Goal: Task Accomplishment & Management: Complete application form

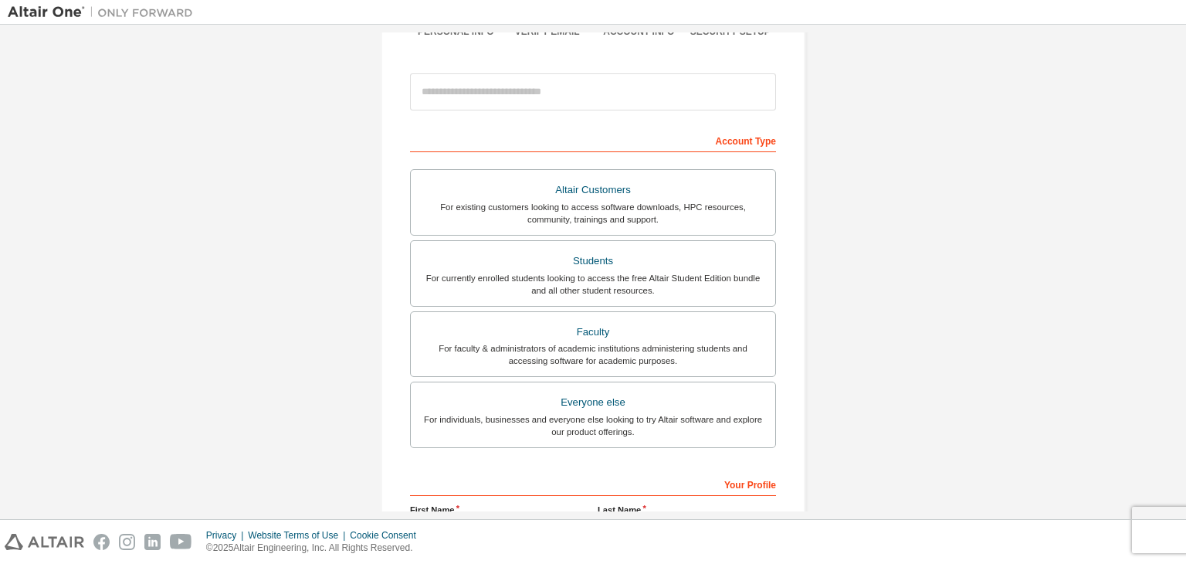
scroll to position [154, 0]
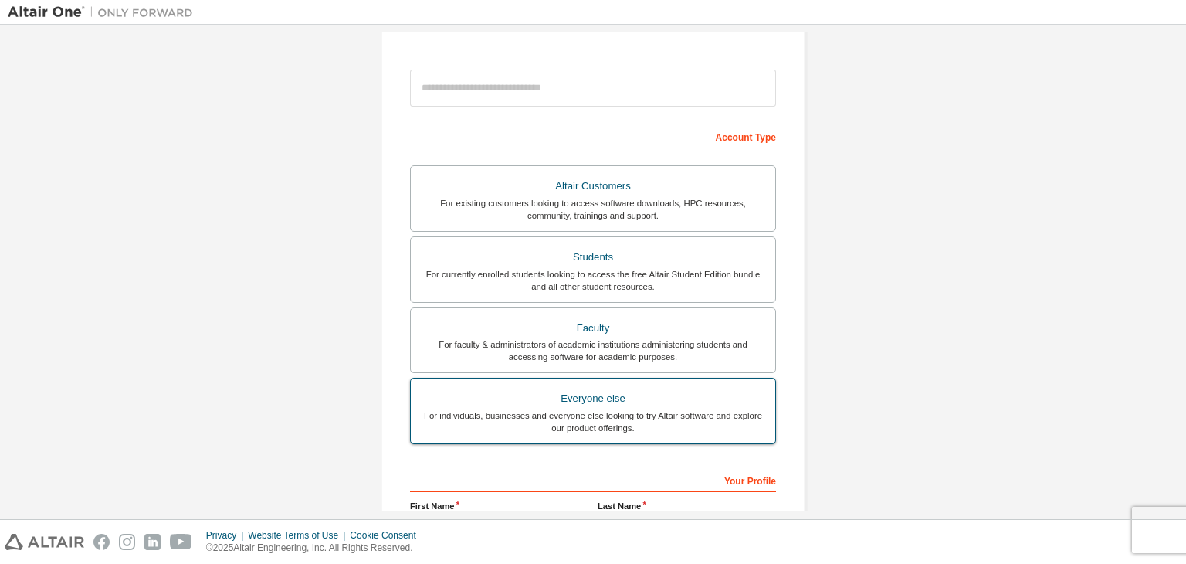
click at [738, 409] on div "For individuals, businesses and everyone else looking to try Altair software an…" at bounding box center [593, 421] width 346 height 25
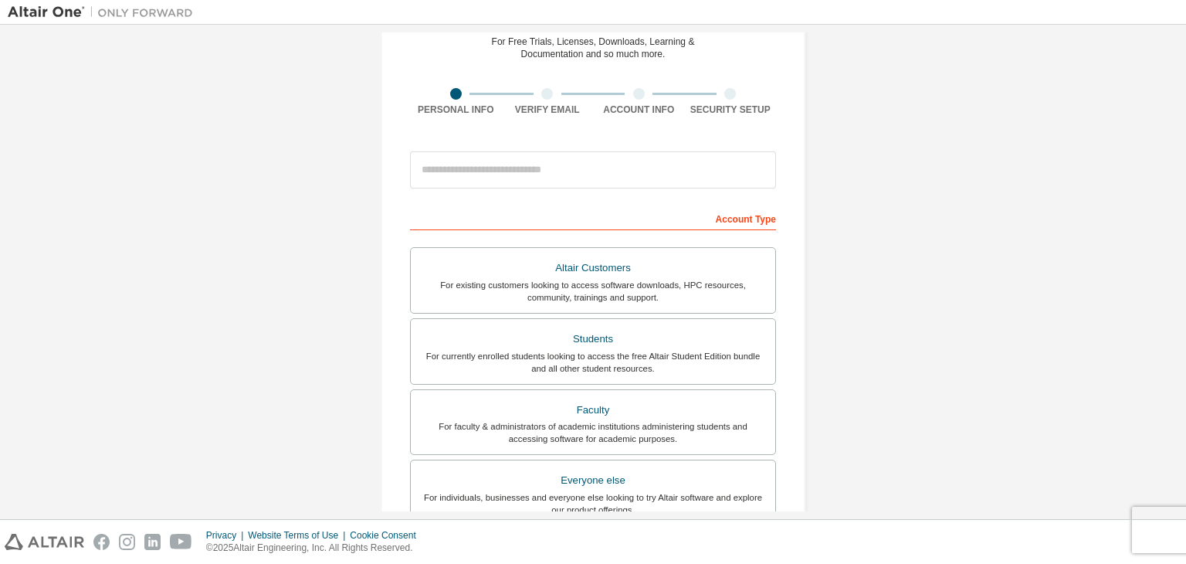
scroll to position [0, 0]
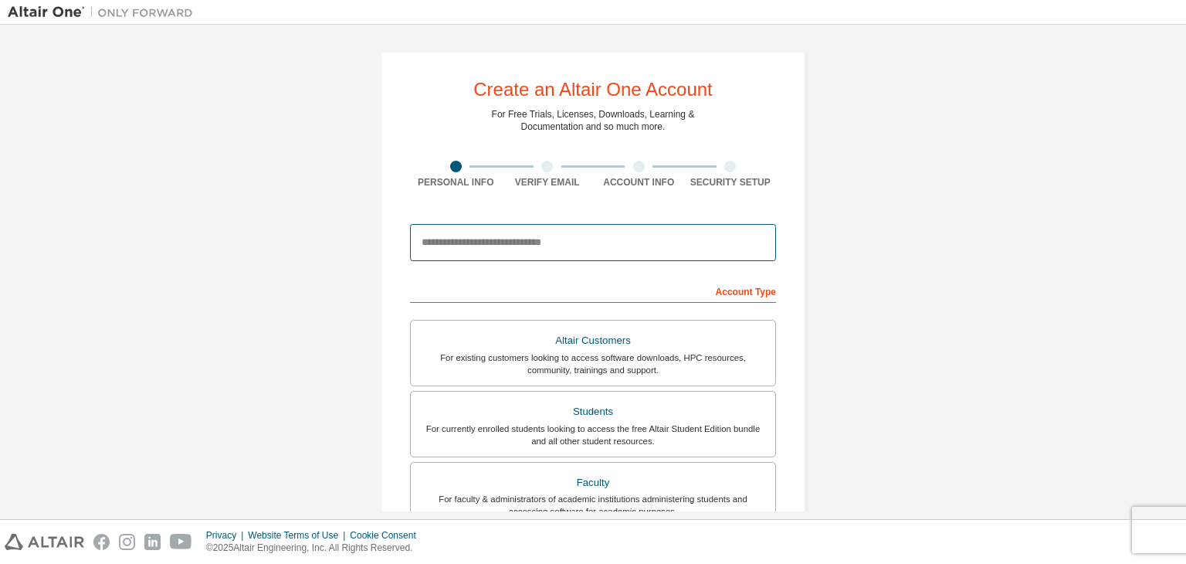
drag, startPoint x: 514, startPoint y: 248, endPoint x: 574, endPoint y: 248, distance: 59.5
click at [514, 248] on input "email" at bounding box center [593, 242] width 366 height 37
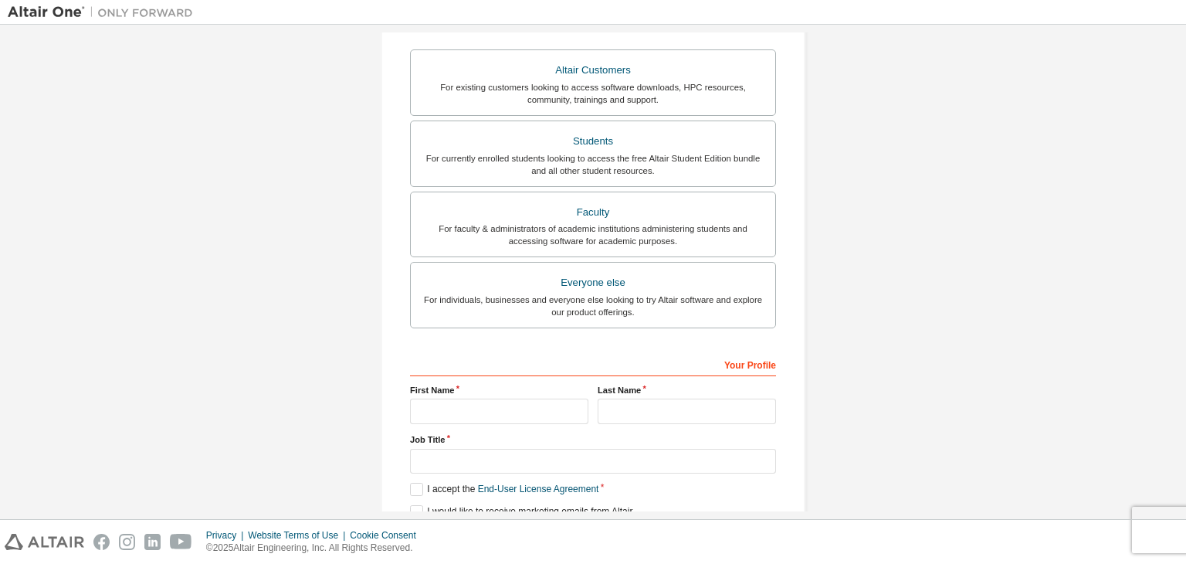
scroll to position [309, 0]
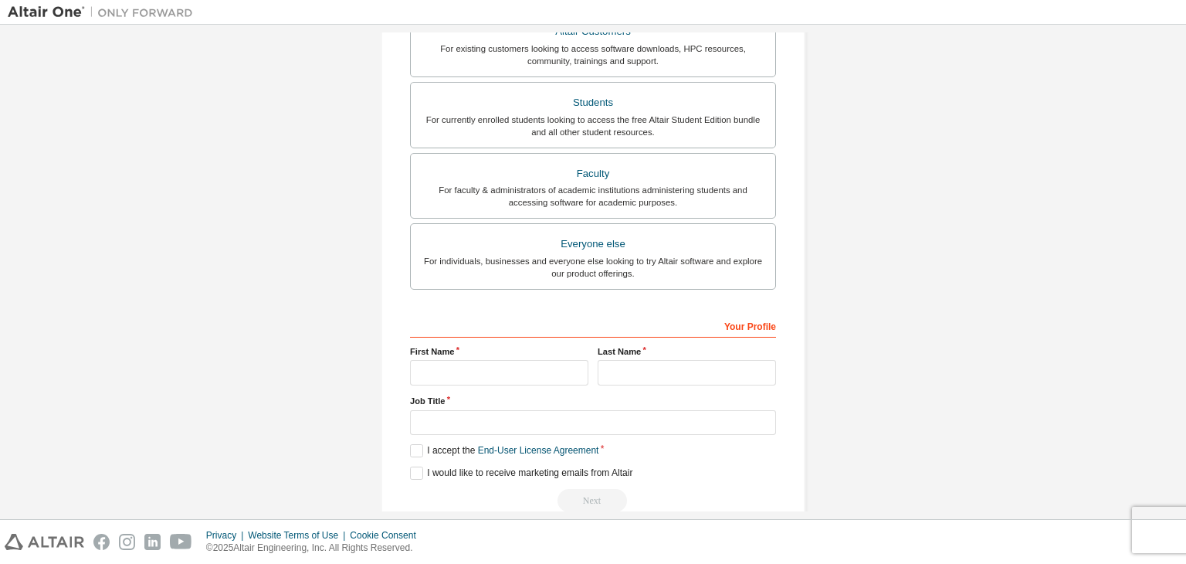
type input "**********"
click at [441, 368] on input "text" at bounding box center [499, 372] width 178 height 25
type input "**********"
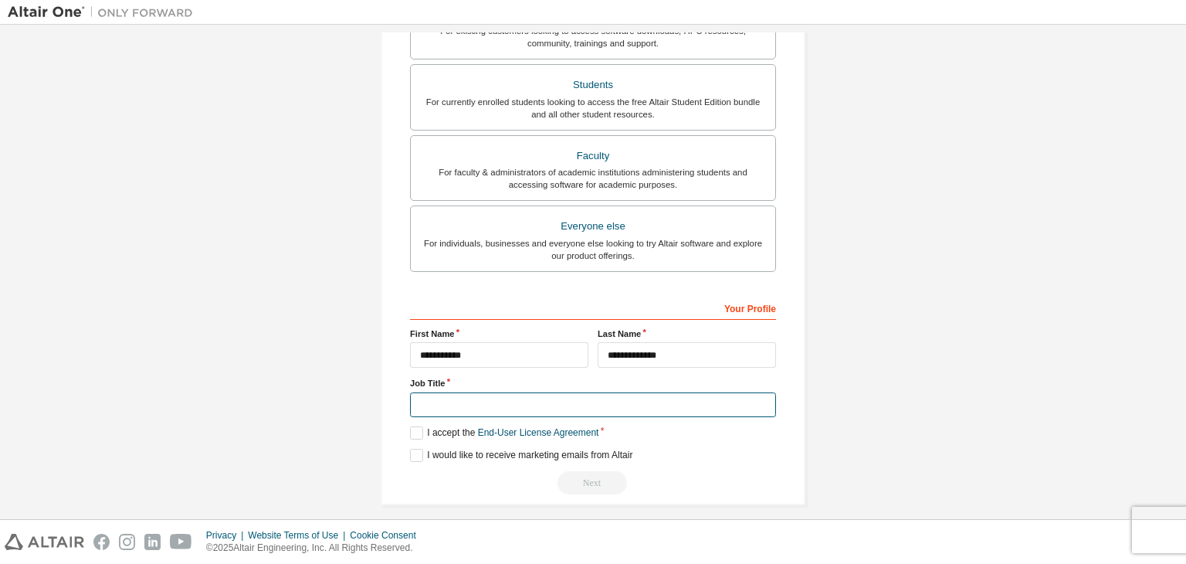
scroll to position [336, 0]
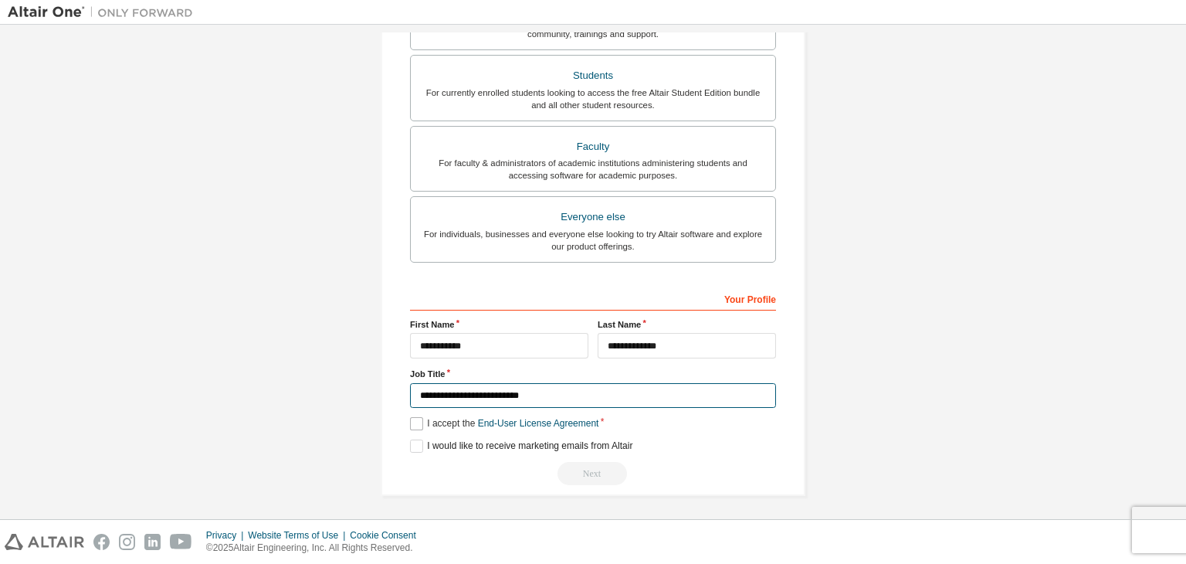
type input "**********"
click at [426, 426] on label "I accept the End-User License Agreement" at bounding box center [504, 423] width 188 height 13
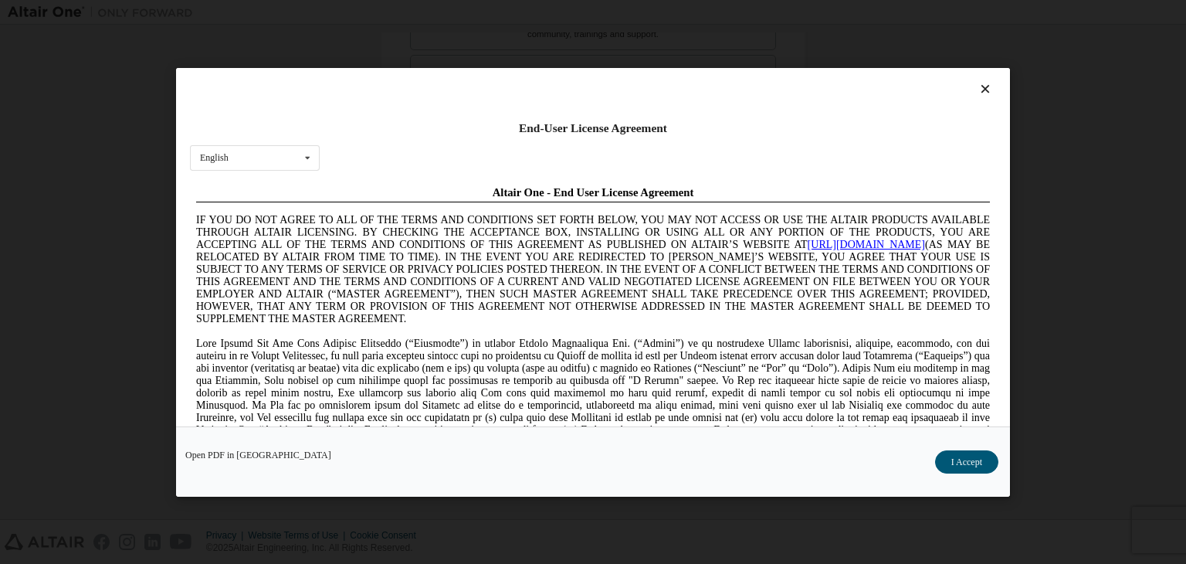
scroll to position [0, 0]
click at [969, 468] on button "I Accept" at bounding box center [966, 461] width 63 height 23
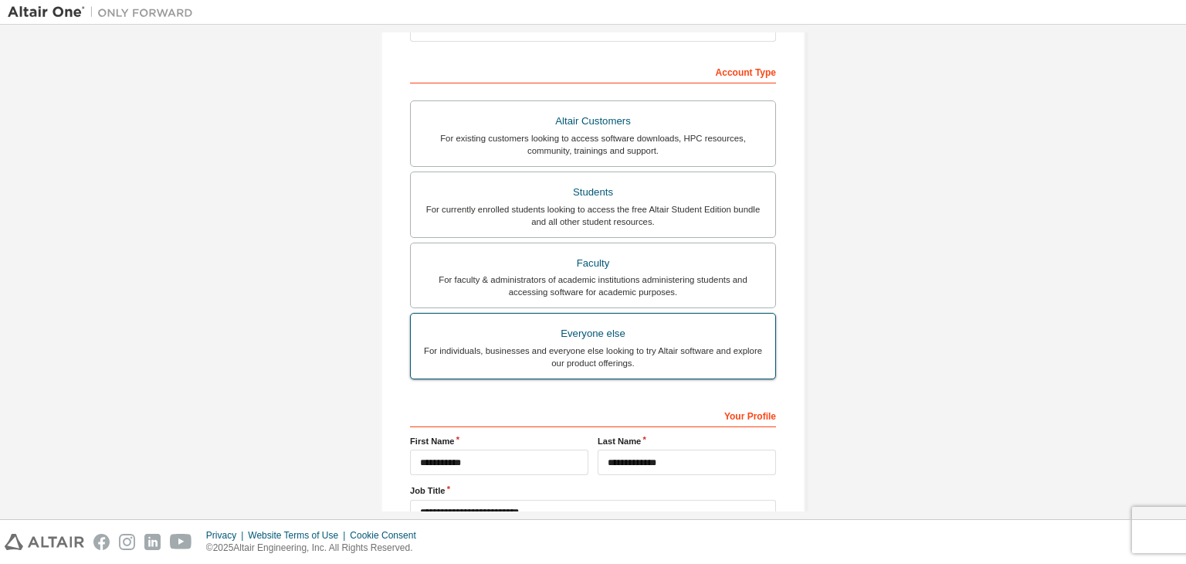
scroll to position [309, 0]
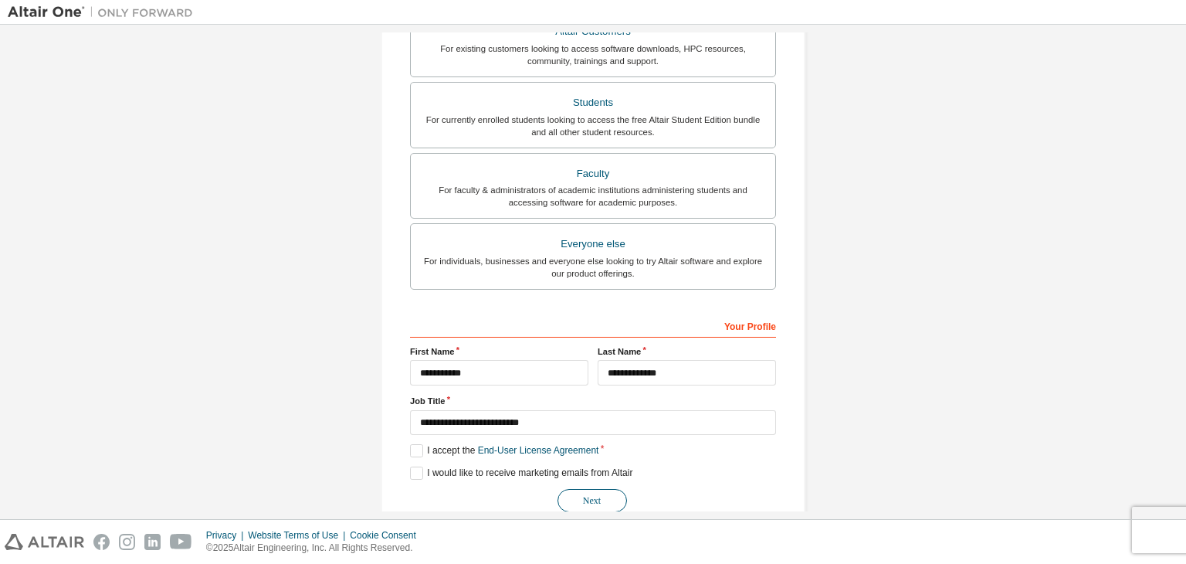
click at [595, 503] on button "Next" at bounding box center [592, 500] width 69 height 23
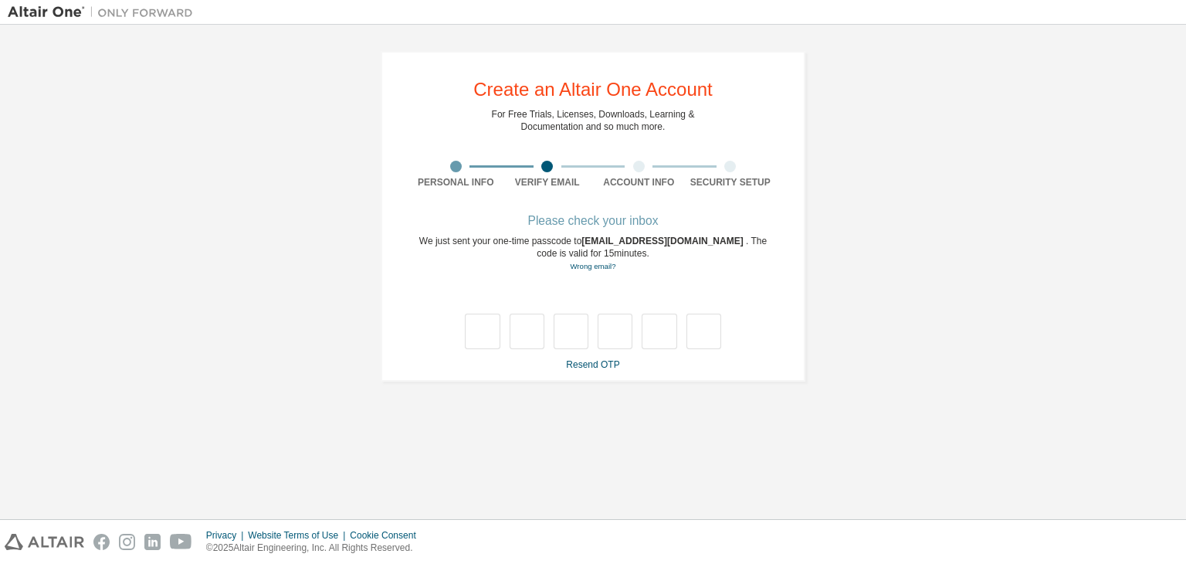
type input "*"
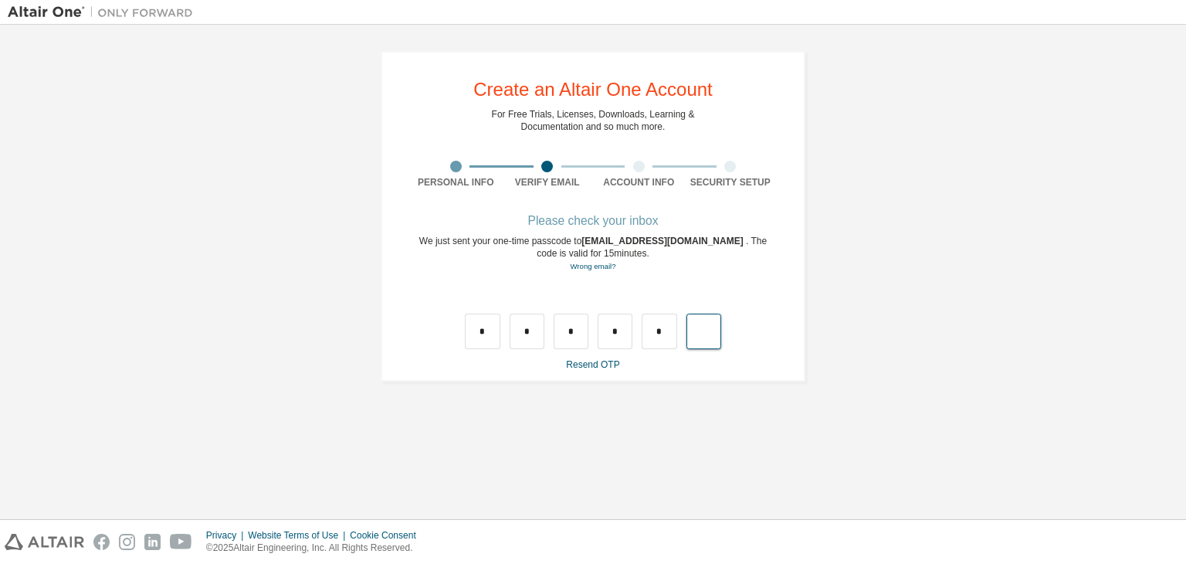
type input "*"
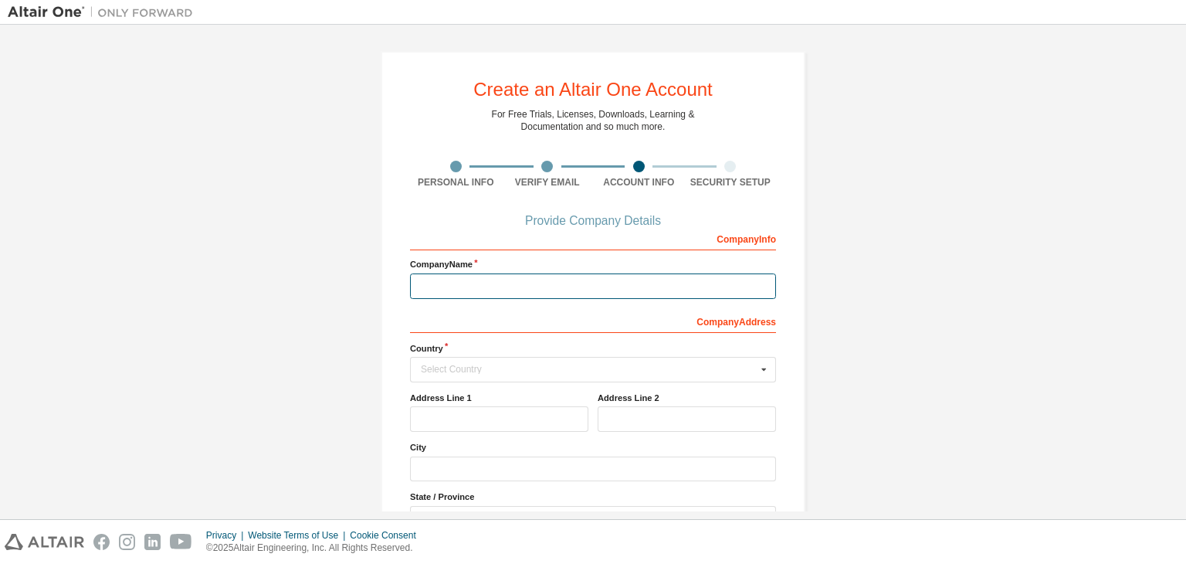
click at [608, 293] on input "text" at bounding box center [593, 285] width 366 height 25
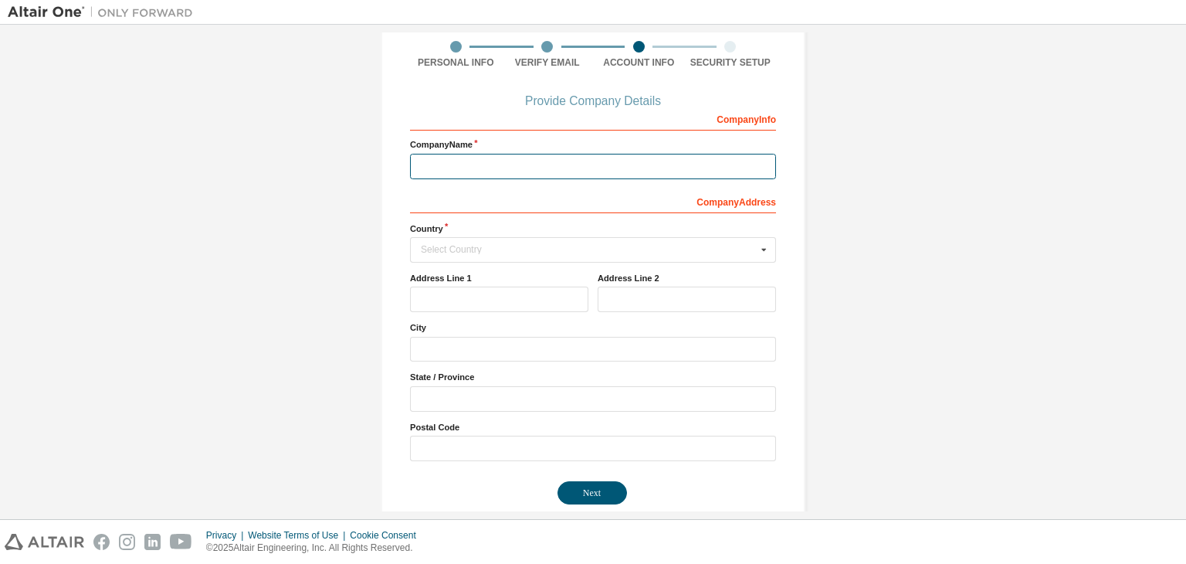
scroll to position [139, 0]
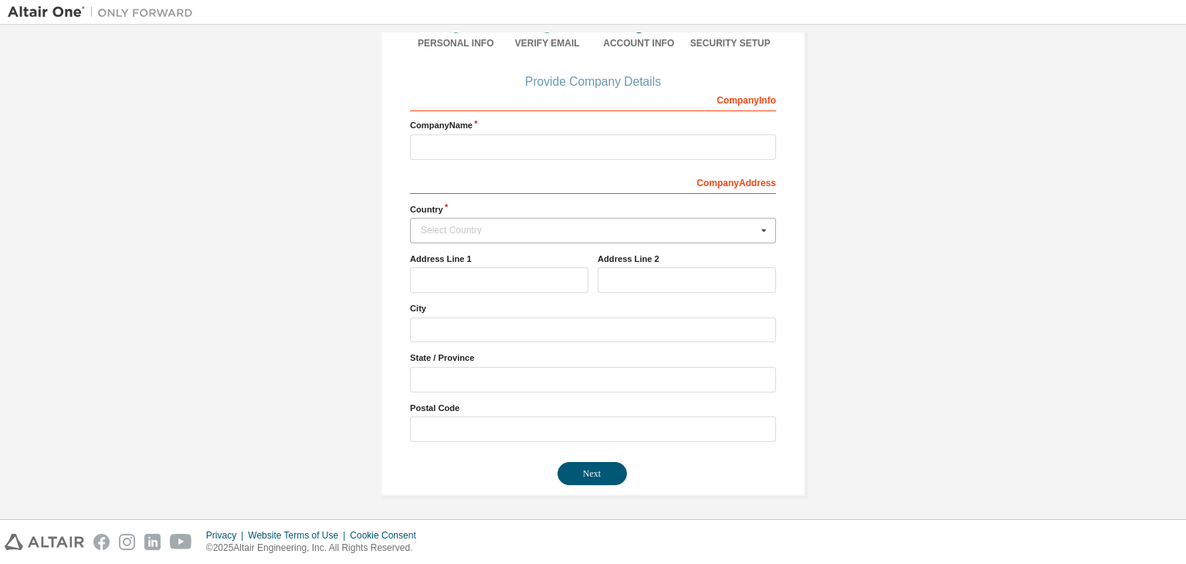
click at [602, 229] on div "Select Country" at bounding box center [589, 229] width 336 height 9
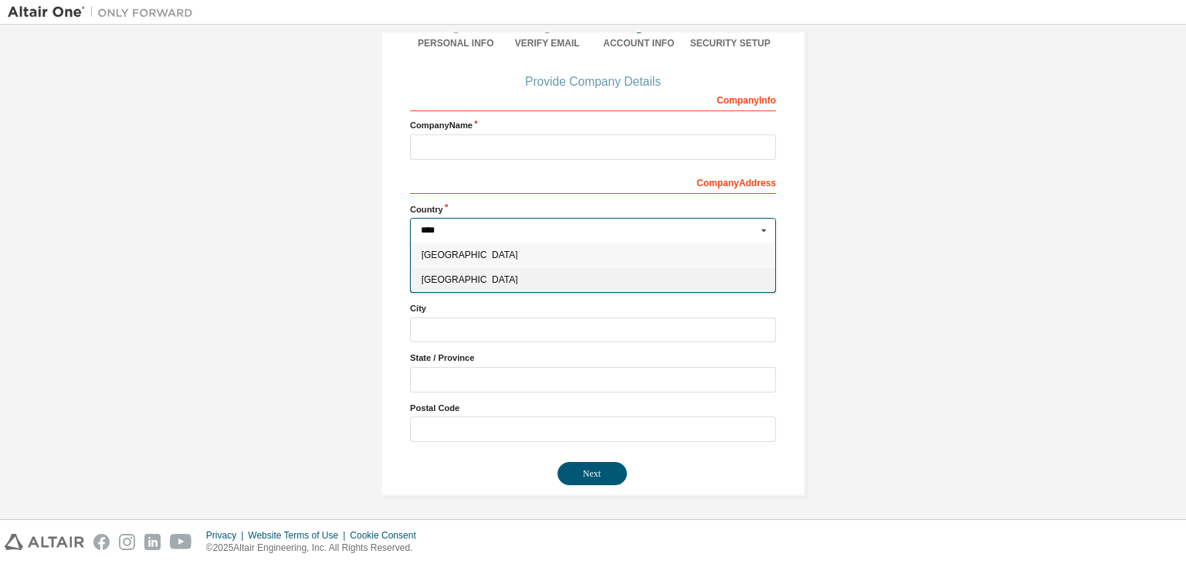
type input "****"
click at [469, 288] on div "[GEOGRAPHIC_DATA]" at bounding box center [593, 279] width 364 height 25
type input "***"
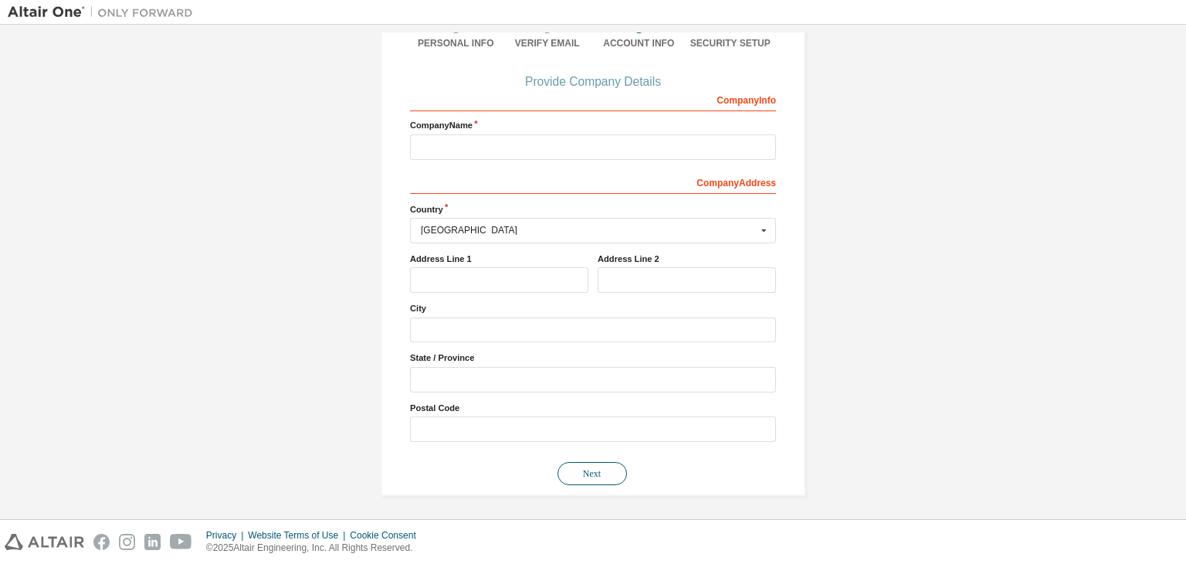
click at [598, 481] on button "Next" at bounding box center [592, 473] width 69 height 23
click at [459, 145] on input "text" at bounding box center [593, 146] width 366 height 25
type input "*******"
click at [742, 100] on div "Company Info" at bounding box center [593, 98] width 366 height 25
click at [607, 473] on button "Next" at bounding box center [592, 473] width 69 height 23
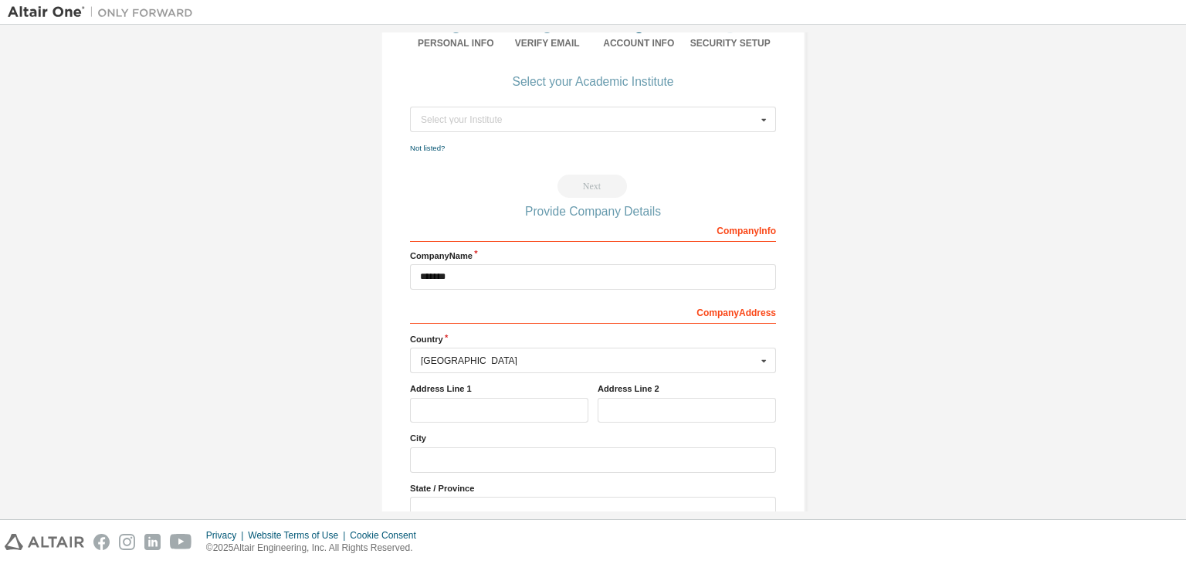
scroll to position [0, 0]
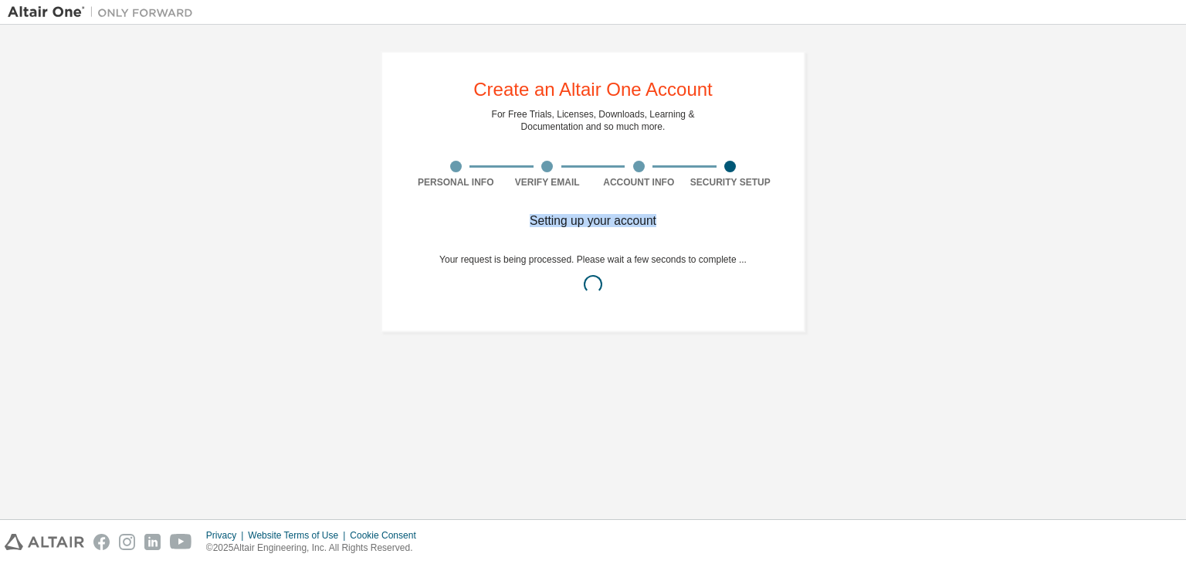
drag, startPoint x: 530, startPoint y: 219, endPoint x: 668, endPoint y: 227, distance: 137.7
click at [668, 227] on div "Setting up your account Your request is being processed. Please wait a few seco…" at bounding box center [592, 268] width 307 height 105
click at [578, 217] on div "Setting up your account" at bounding box center [592, 220] width 307 height 9
